Goal: Transaction & Acquisition: Purchase product/service

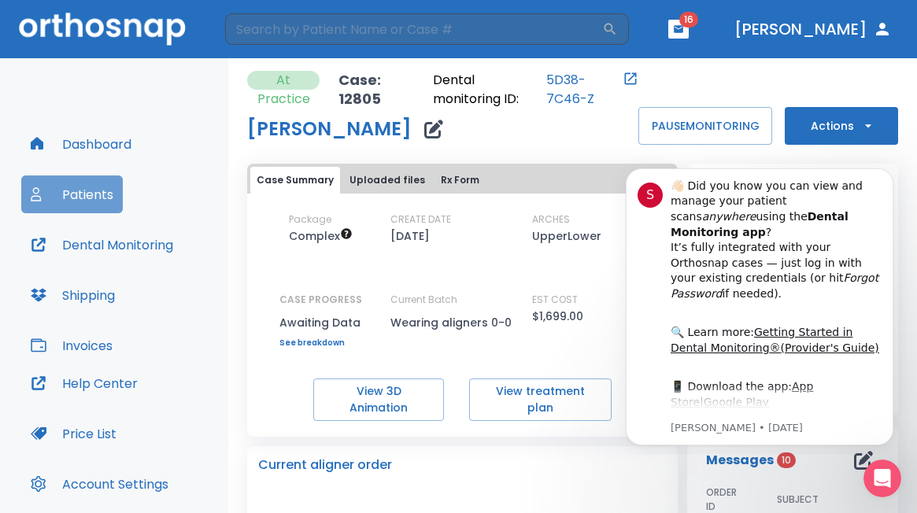
click at [83, 194] on button "Patients" at bounding box center [72, 195] width 102 height 38
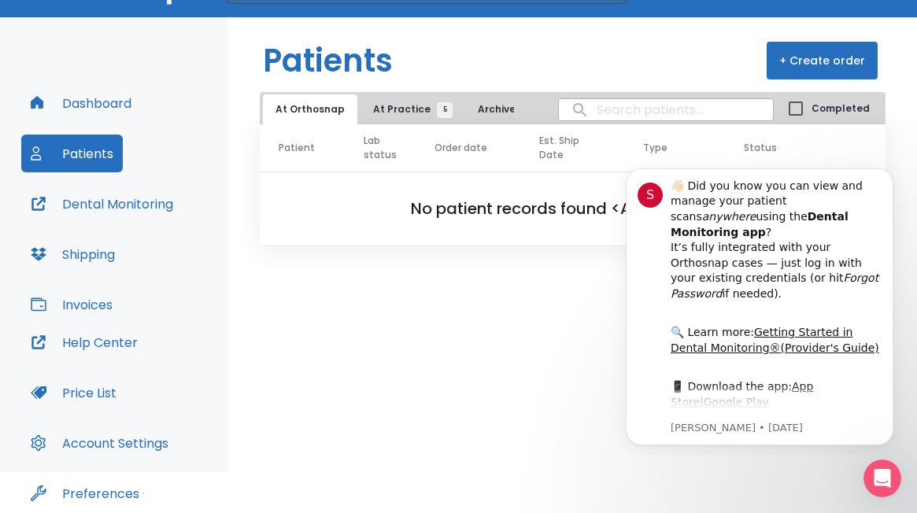
scroll to position [79, 0]
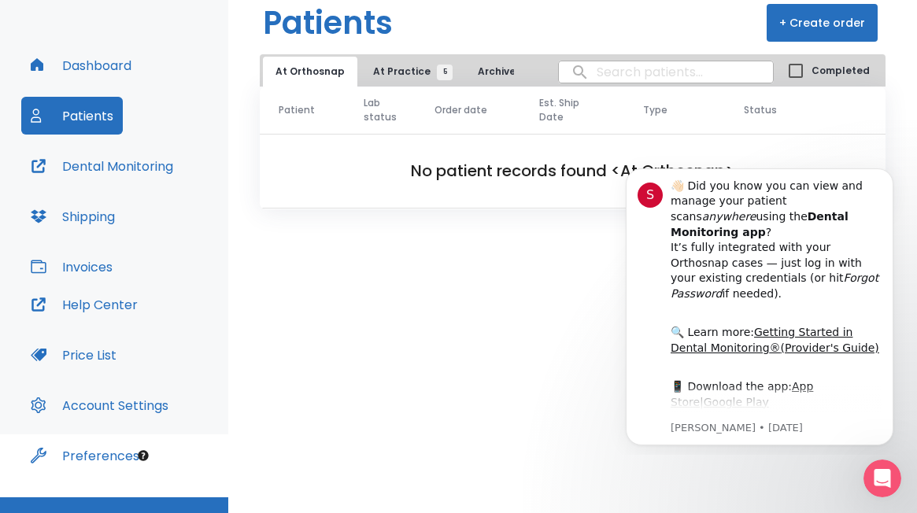
click at [391, 69] on span "At Practice 5" at bounding box center [409, 72] width 72 height 14
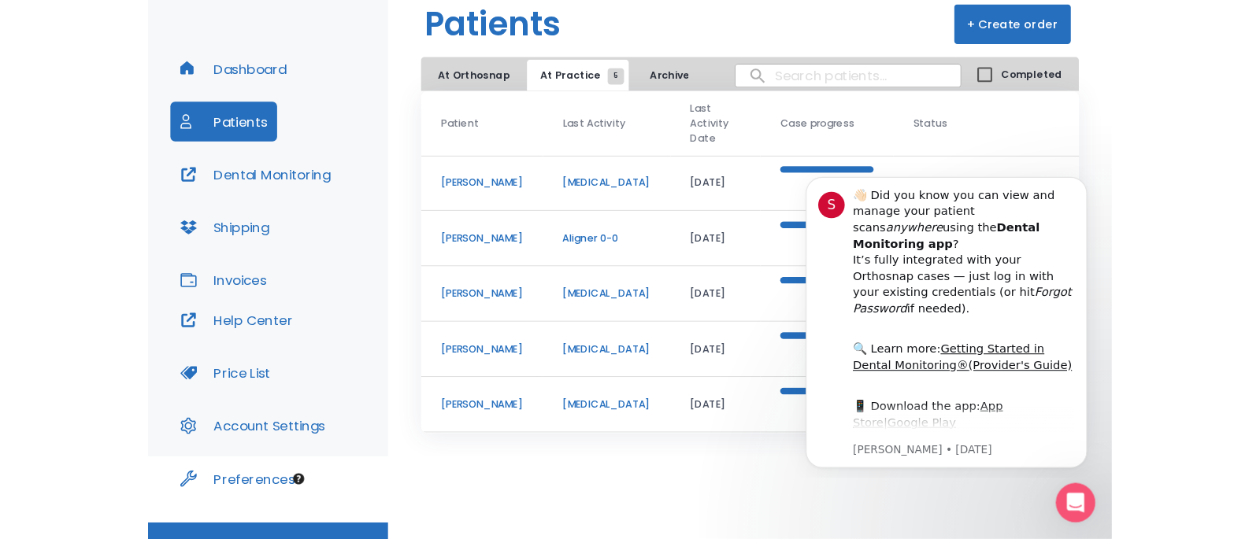
scroll to position [22, 0]
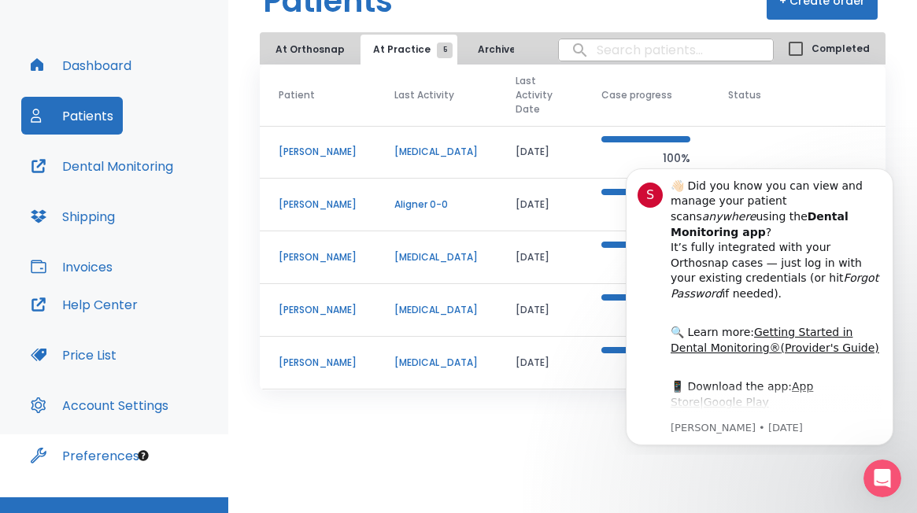
click at [324, 306] on p "[PERSON_NAME]" at bounding box center [318, 310] width 78 height 14
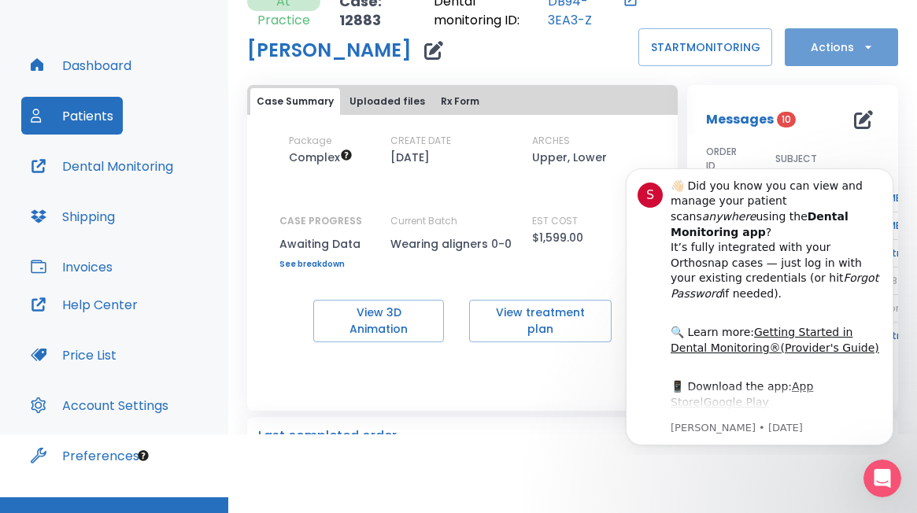
click at [861, 41] on icon "button" at bounding box center [869, 47] width 16 height 16
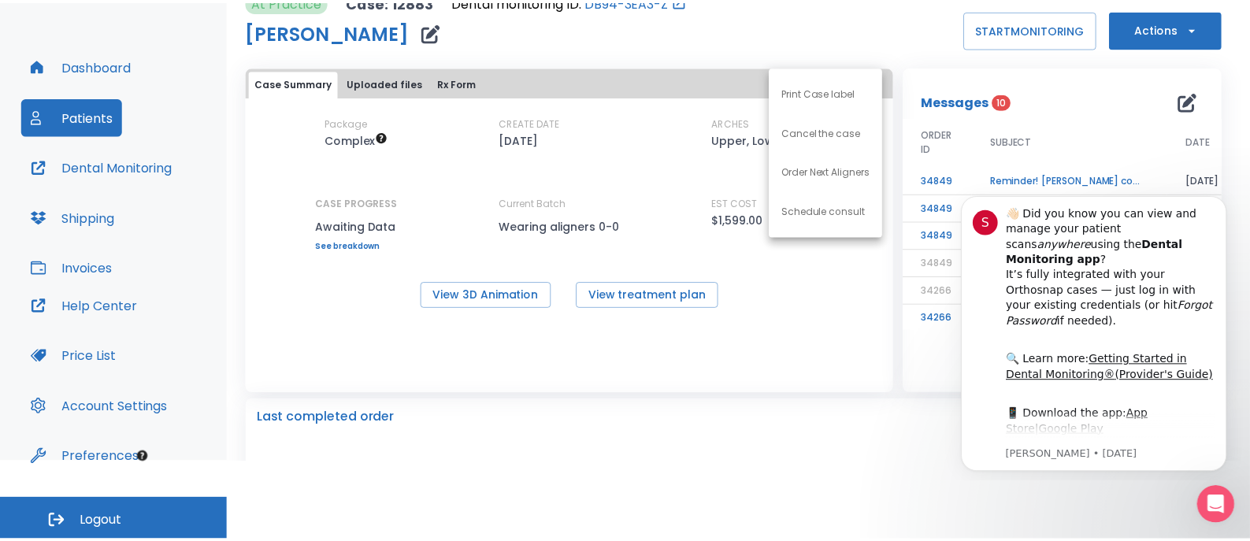
scroll to position [78, 0]
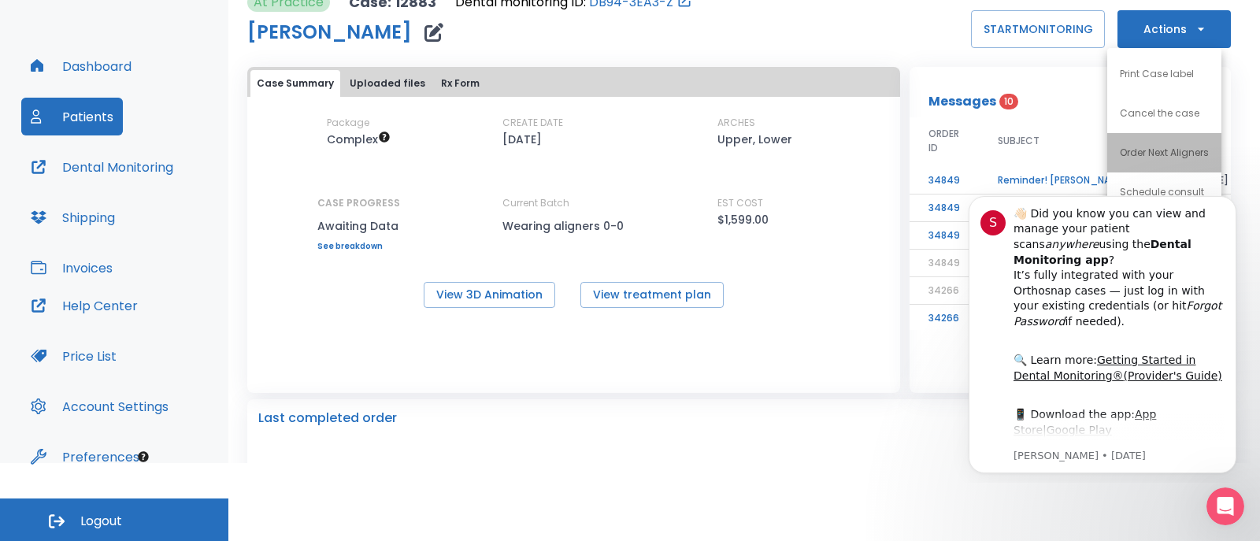
click at [917, 151] on p "Order Next Aligners" at bounding box center [1164, 153] width 89 height 14
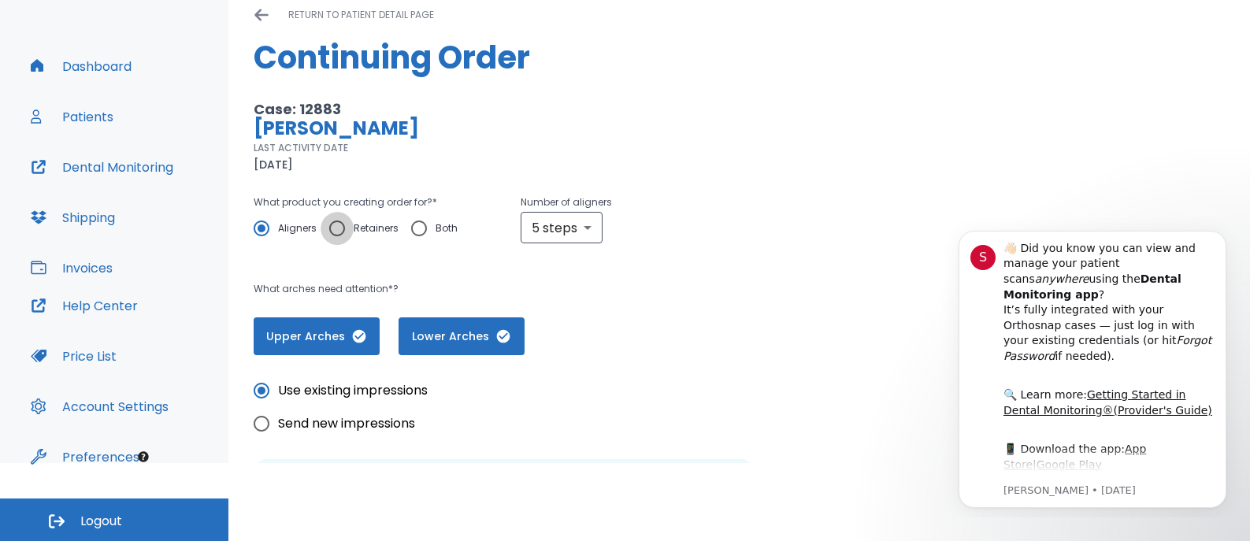
click at [335, 229] on input "Retainers" at bounding box center [337, 228] width 33 height 33
radio input "true"
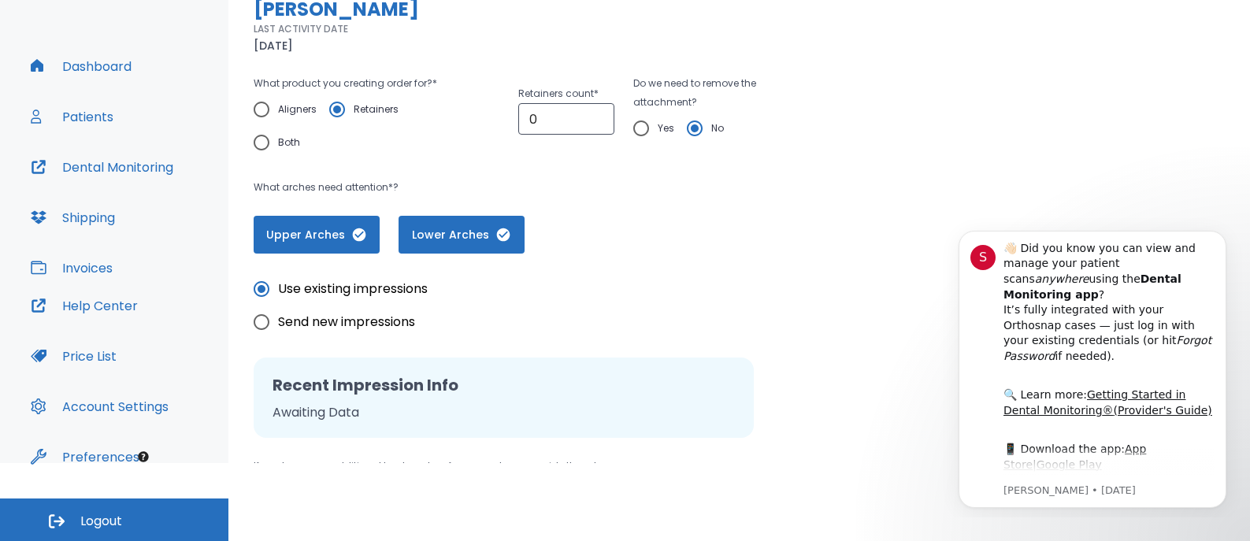
scroll to position [157, 0]
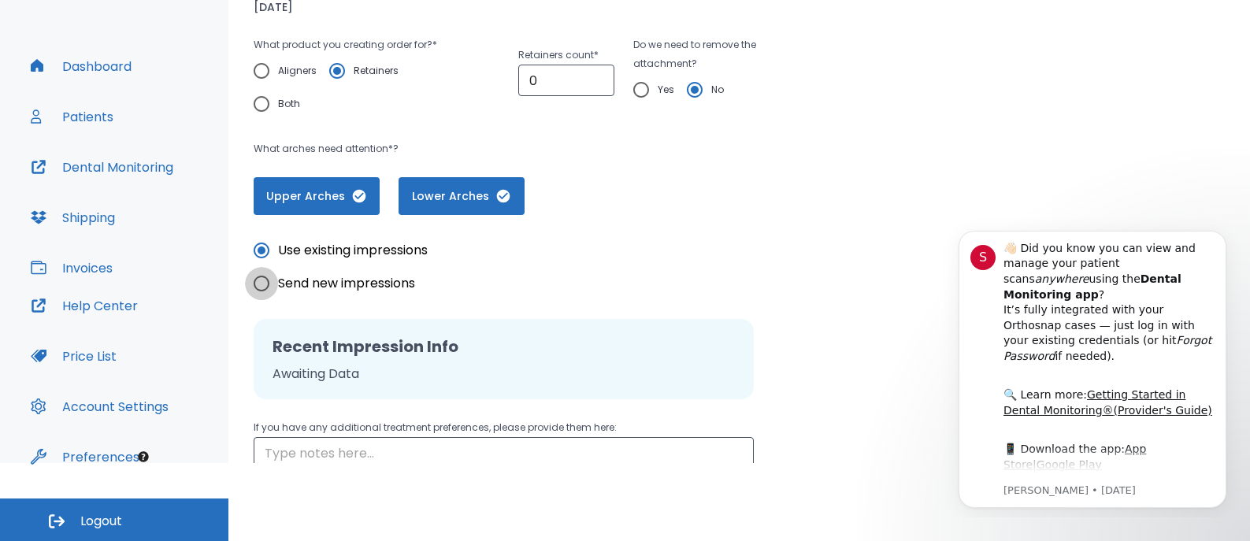
click at [263, 287] on input "Send new impressions" at bounding box center [261, 283] width 33 height 33
radio input "true"
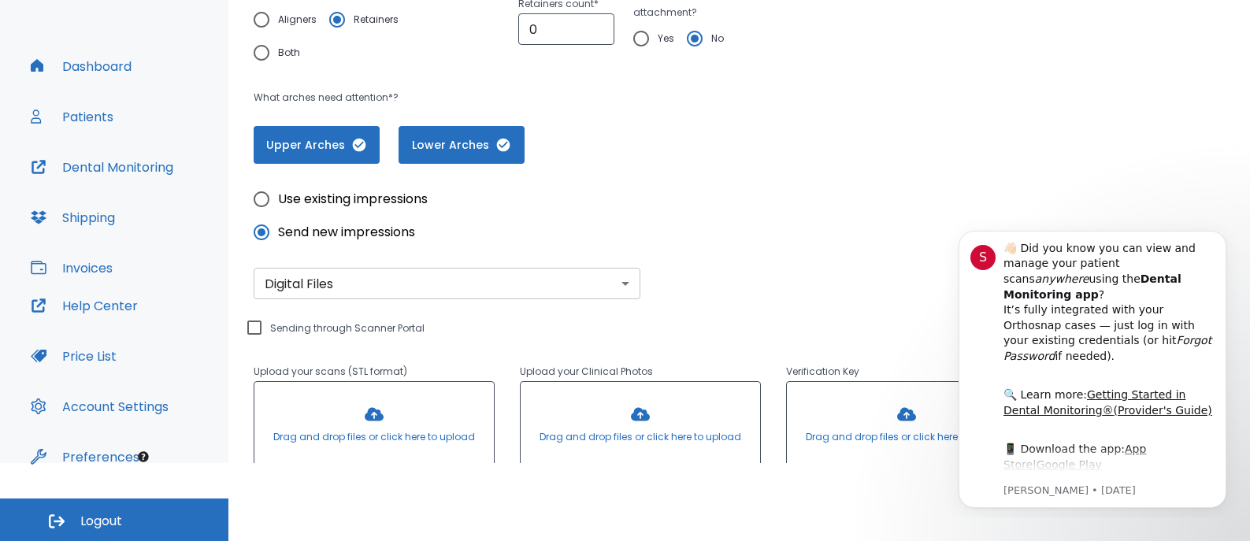
scroll to position [236, 0]
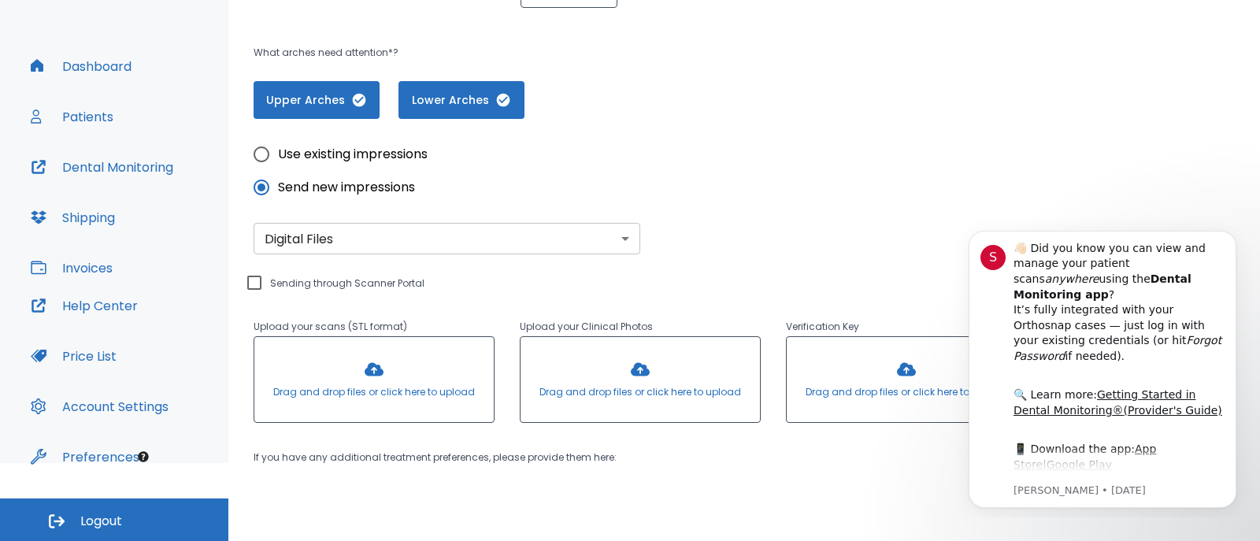
click at [627, 250] on body "​ 16 [PERSON_NAME] Dashboard Patients Dental Monitoring Shipping Invoices Help …" at bounding box center [630, 192] width 1260 height 541
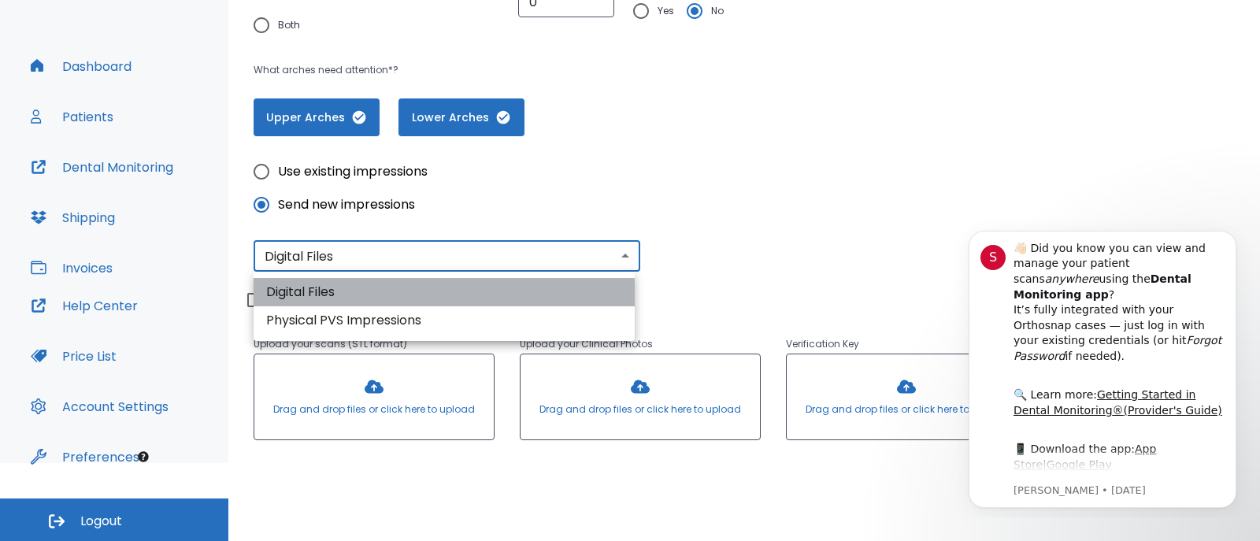
click at [295, 287] on li "Digital Files" at bounding box center [444, 292] width 381 height 28
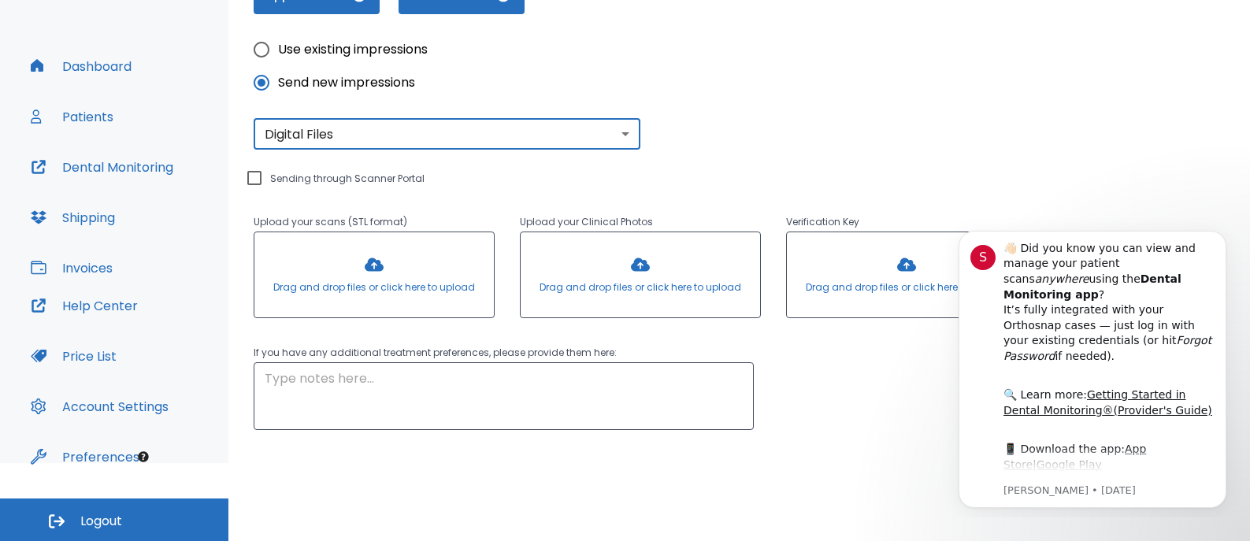
scroll to position [394, 0]
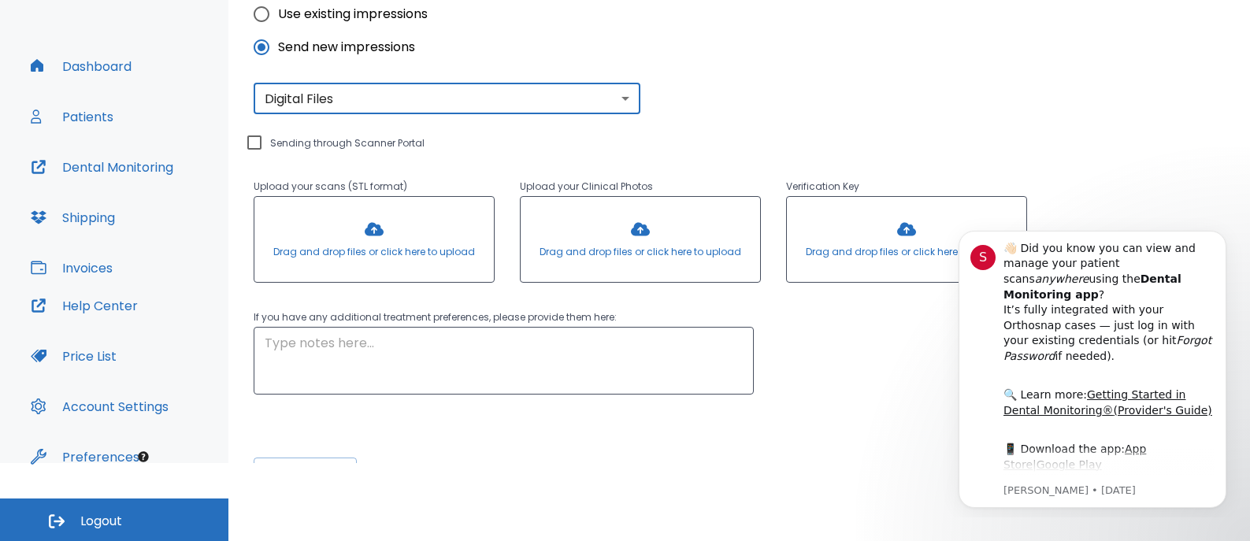
click at [250, 143] on input "Sending through Scanner Portal" at bounding box center [254, 142] width 19 height 19
checkbox input "true"
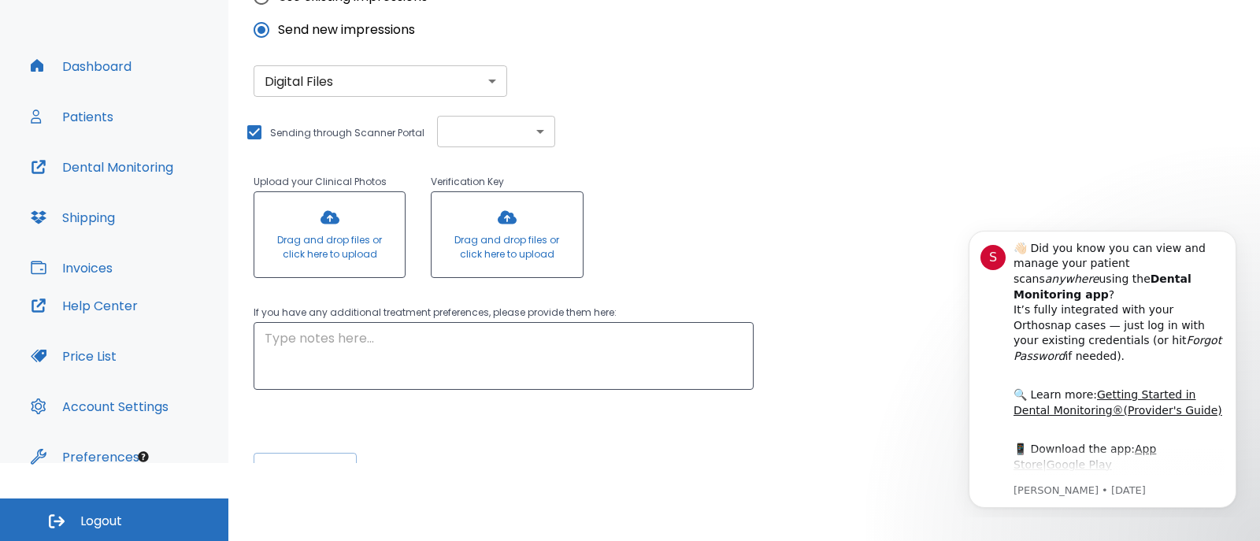
click at [533, 154] on body "​ 16 [PERSON_NAME] Dashboard Patients Dental Monitoring Shipping Invoices Help …" at bounding box center [630, 192] width 1260 height 541
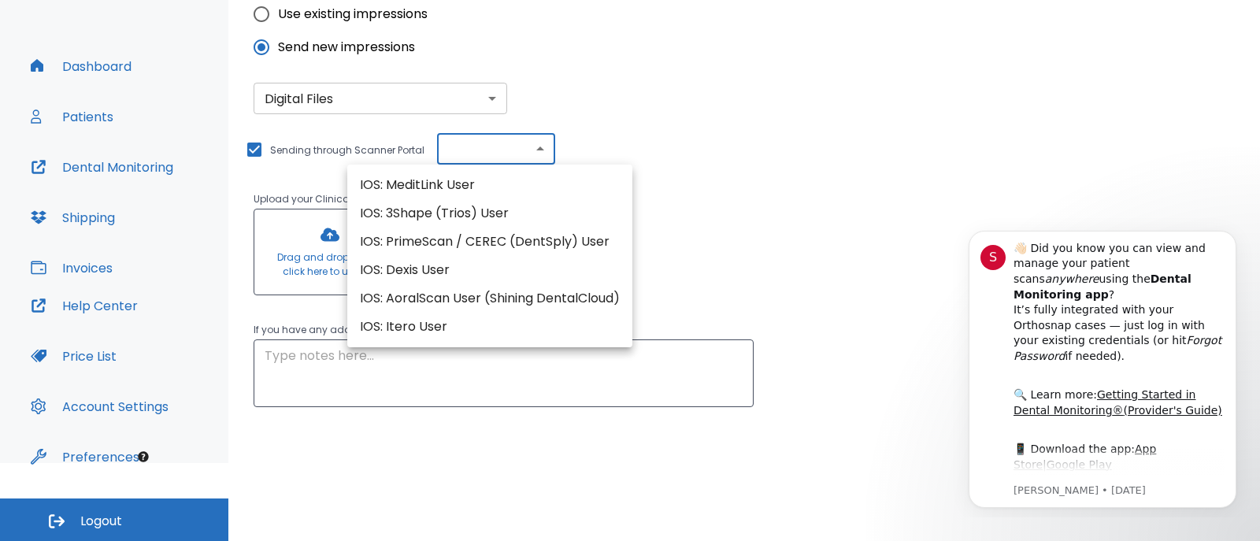
click at [410, 324] on li "IOS: Itero User" at bounding box center [489, 327] width 285 height 28
type input "IOS: Itero User"
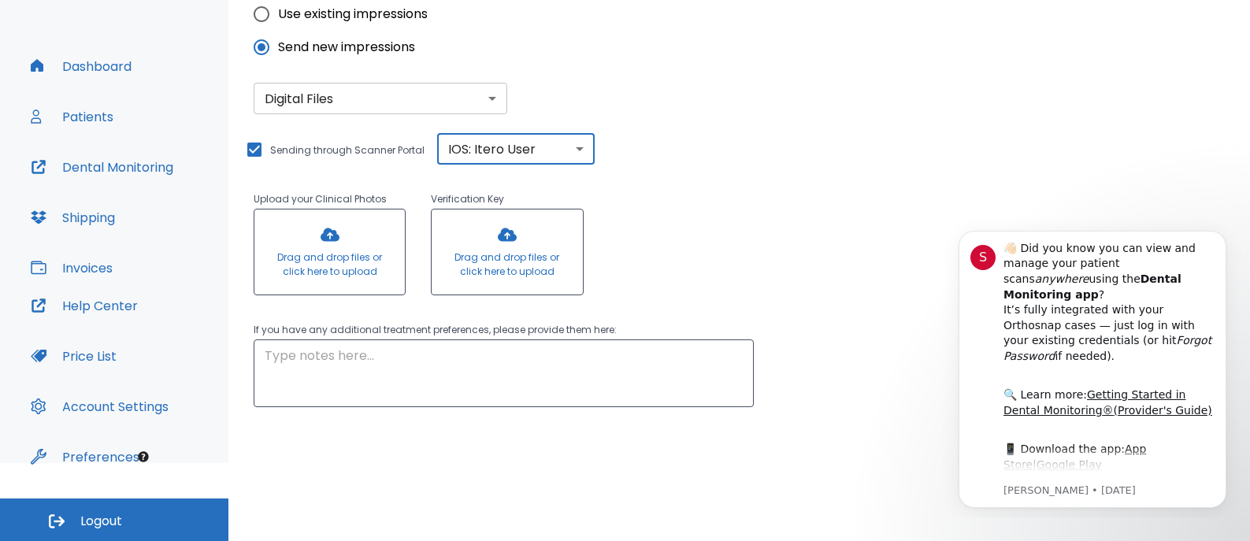
scroll to position [464, 0]
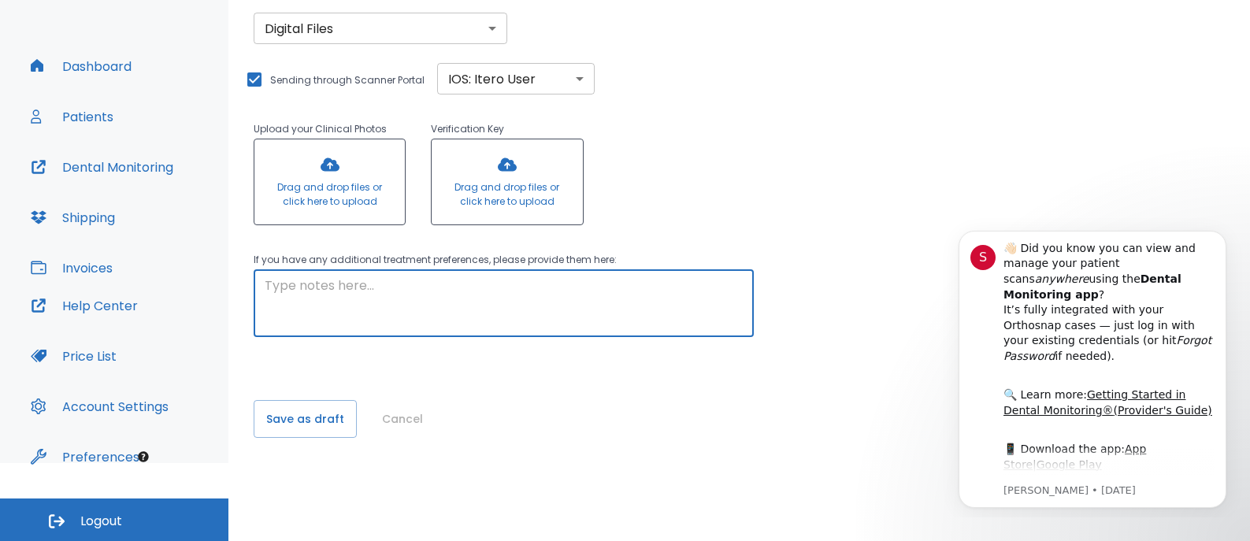
click at [464, 304] on textarea at bounding box center [504, 303] width 478 height 54
